Goal: Contribute content: Add original content to the website for others to see

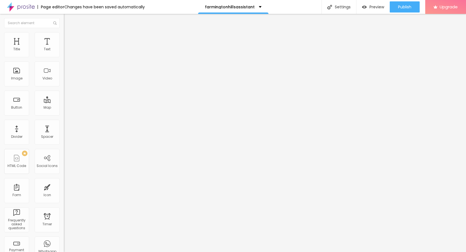
click at [64, 48] on span "Add image" at bounding box center [75, 45] width 23 height 5
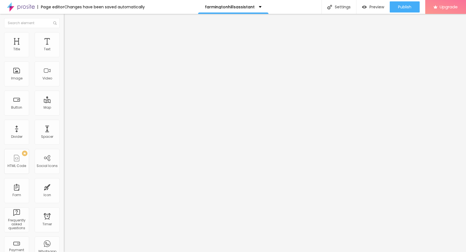
click at [64, 32] on ul "Content Style Advanced" at bounding box center [96, 35] width 64 height 17
click at [64, 36] on li "Style" at bounding box center [96, 35] width 64 height 6
type input "90"
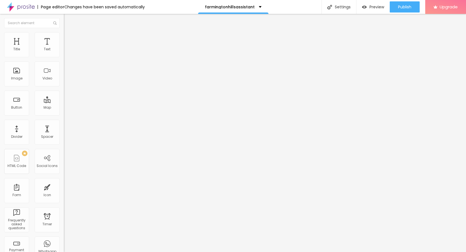
type input "80"
type input "50"
type input "45"
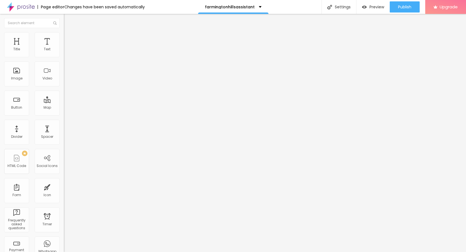
type input "45"
type input "40"
type input "35"
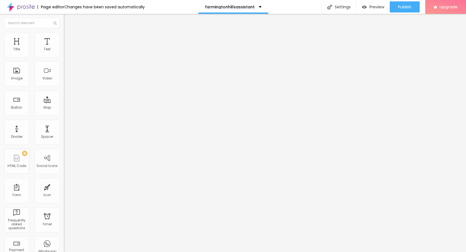
type input "30"
type input "25"
type input "20"
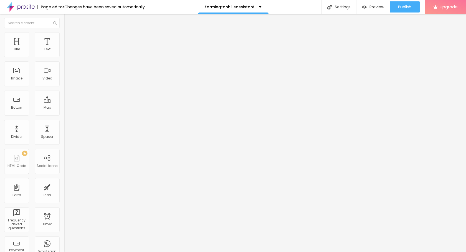
type input "20"
type input "15"
type input "10"
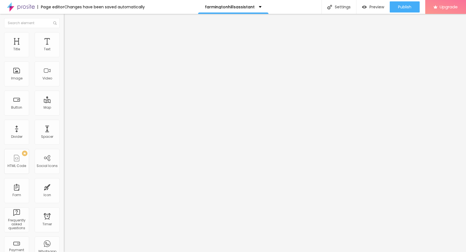
type input "15"
type input "20"
drag, startPoint x: 57, startPoint y: 59, endPoint x: 12, endPoint y: 60, distance: 44.7
type input "20"
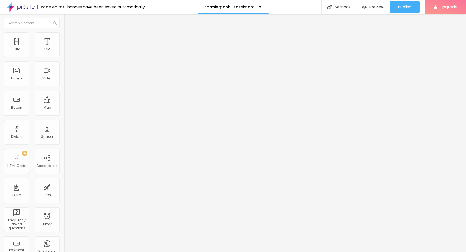
click at [64, 57] on input "range" at bounding box center [82, 54] width 36 height 4
type input "15"
click at [64, 57] on input "range" at bounding box center [82, 54] width 36 height 4
click at [68, 20] on div "Edit Image" at bounding box center [82, 20] width 29 height 4
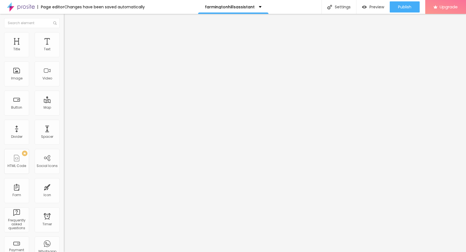
click at [68, 49] on icon "button" at bounding box center [68, 48] width 1 height 1
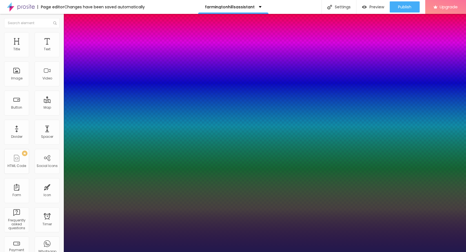
type input "1"
type input "25"
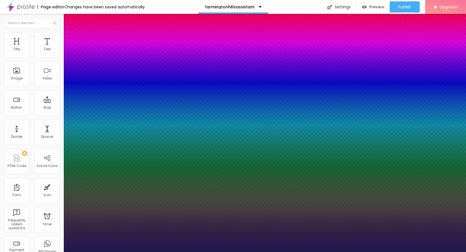
type input "1"
type input "25"
type input "1"
type input "17"
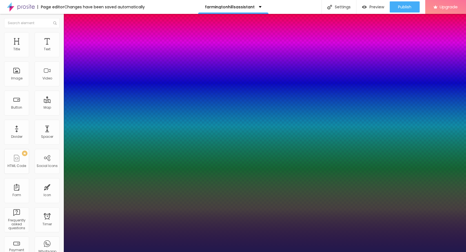
type input "17"
type input "1"
type input "23"
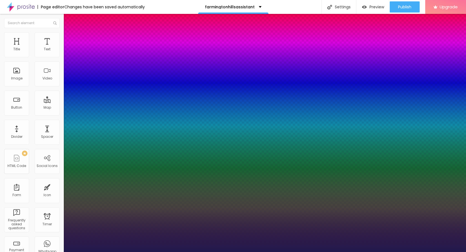
type input "1"
type input "23"
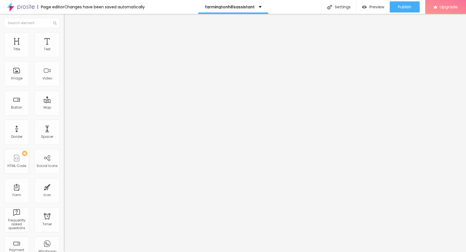
click at [64, 23] on button "Edit Text" at bounding box center [96, 20] width 64 height 13
click at [64, 52] on input "Click me" at bounding box center [97, 50] width 67 height 6
paste input "→ VIEW DOCUMENT HERE"
type input "→ VIEW DOCUMENT HERE"
click at [400, 7] on span "Publish" at bounding box center [404, 7] width 13 height 4
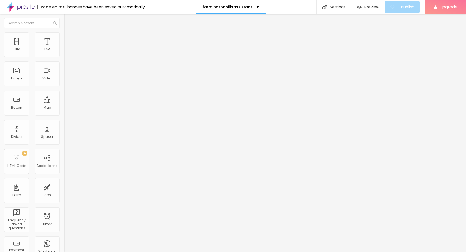
click at [99, 252] on div "Subindo 1/2 arquivos" at bounding box center [233, 253] width 466 height 3
click at [64, 114] on input "https://" at bounding box center [97, 112] width 67 height 6
paste input "[DOMAIN_NAME][URL]"
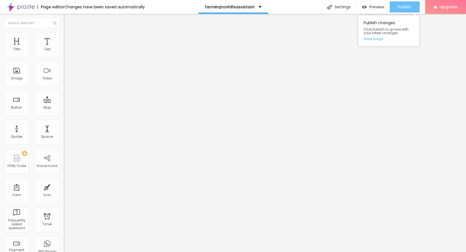
type input "[URL][DOMAIN_NAME]"
click at [406, 9] on span "Publish" at bounding box center [404, 7] width 13 height 4
